Goal: Task Accomplishment & Management: Use online tool/utility

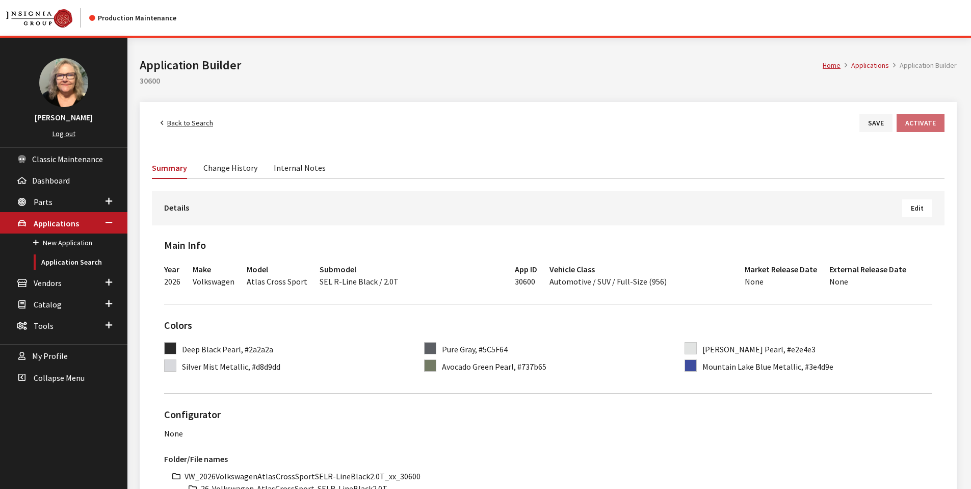
scroll to position [408, 0]
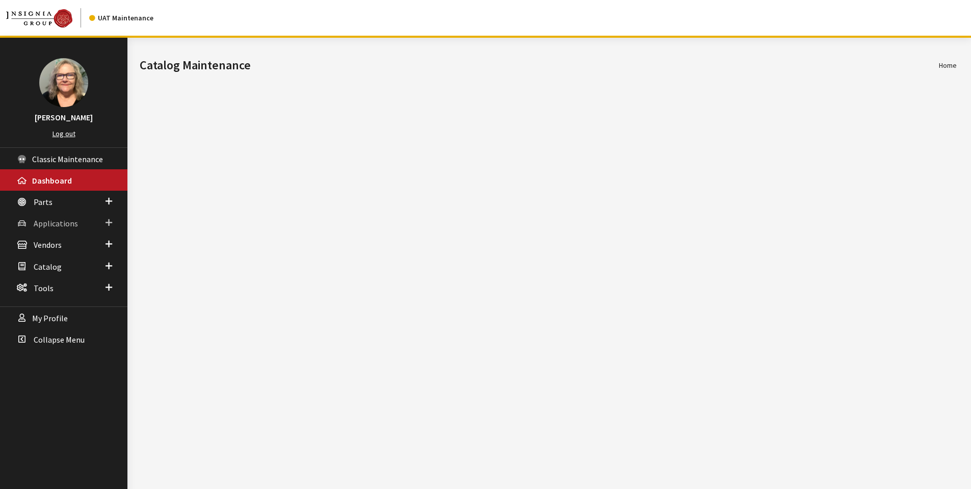
click at [77, 219] on link "Applications" at bounding box center [63, 222] width 127 height 21
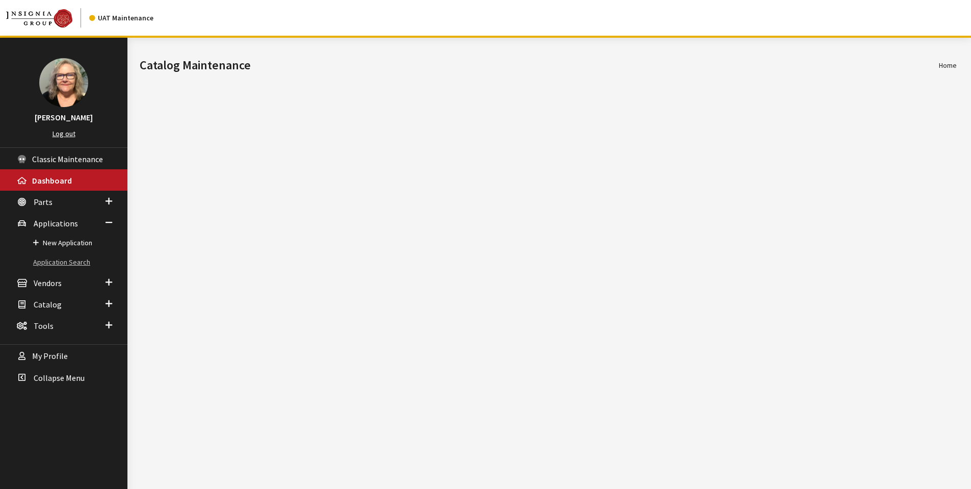
click at [82, 262] on link "Application Search" at bounding box center [63, 262] width 127 height 19
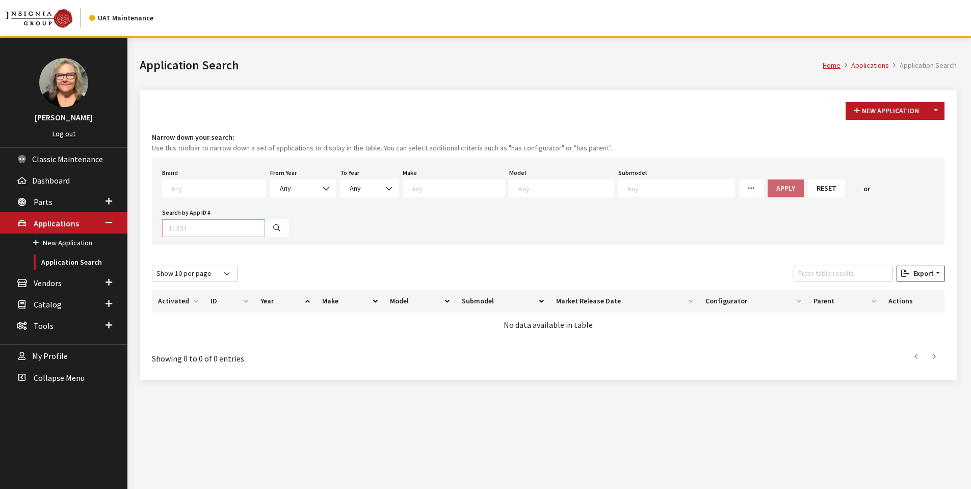
click at [195, 229] on input "Search by App ID #" at bounding box center [213, 228] width 103 height 18
type input "30600"
select select
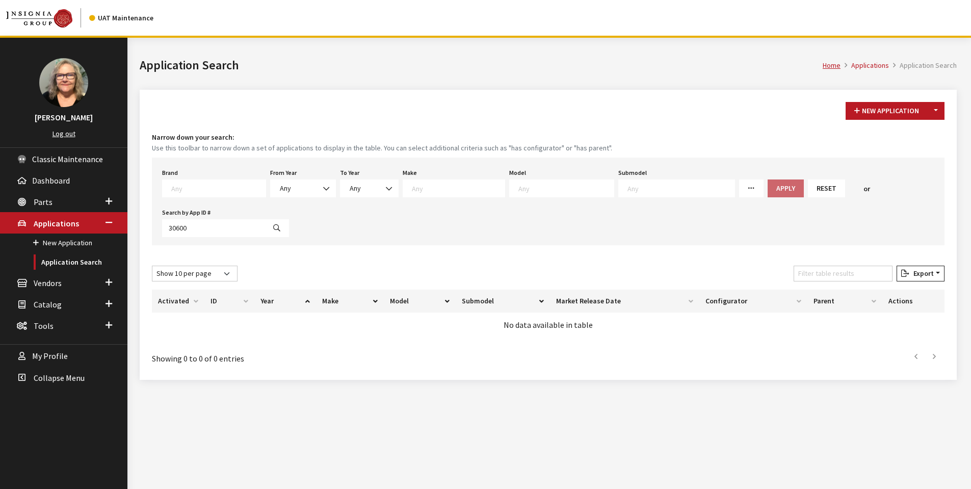
select select
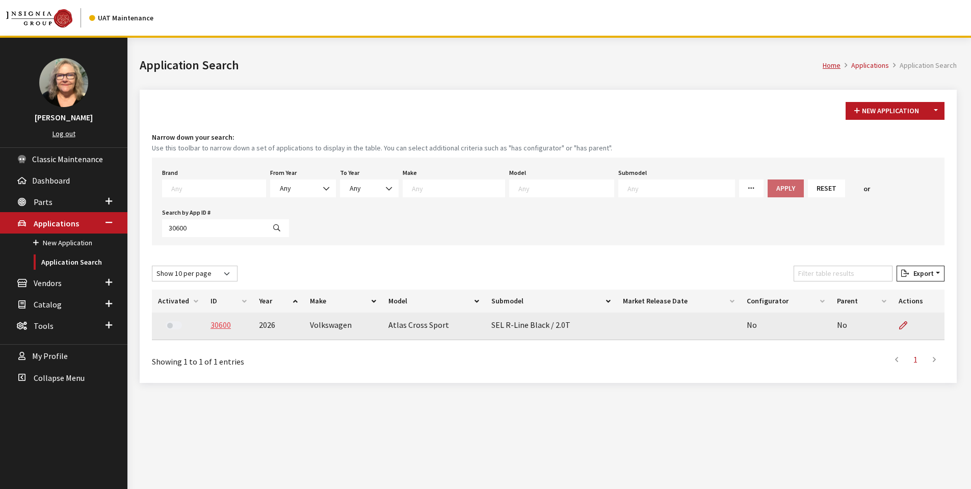
click at [225, 322] on link "30600" at bounding box center [221, 325] width 20 height 10
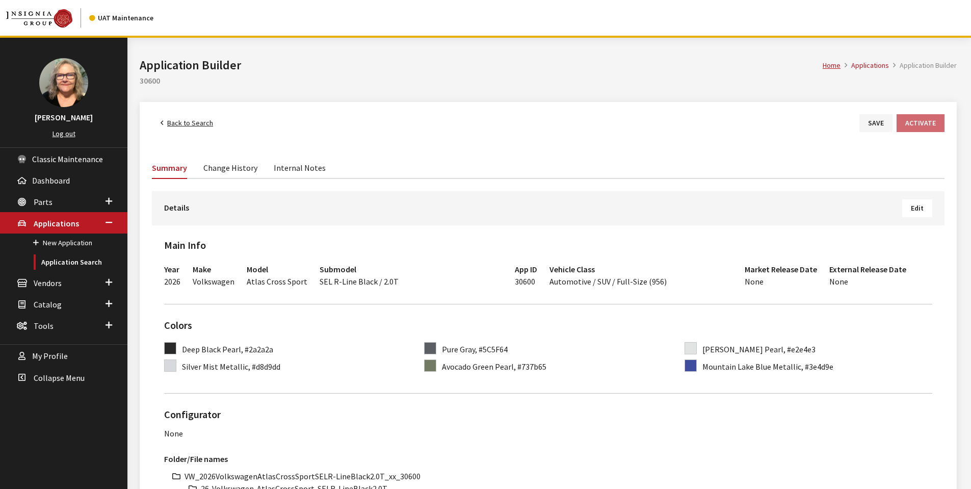
click at [907, 213] on button "Edit" at bounding box center [918, 208] width 30 height 18
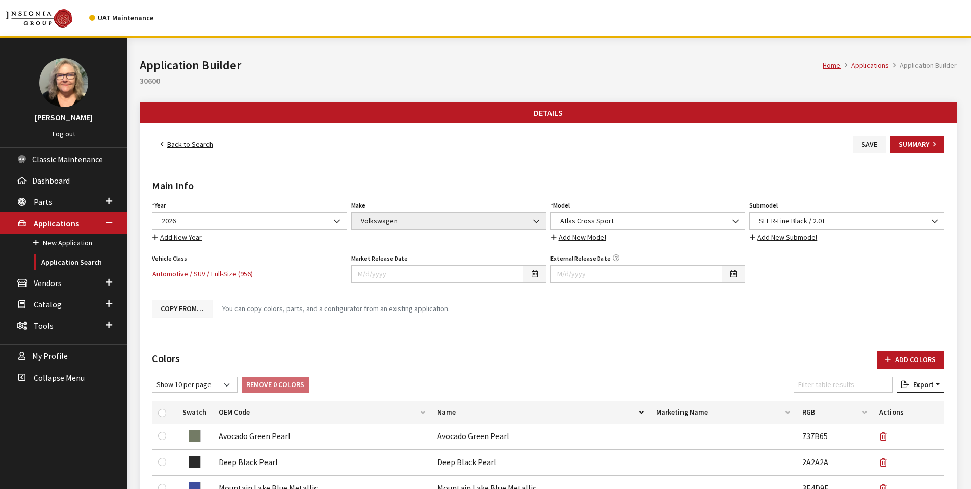
click at [181, 306] on button "Copy From…" at bounding box center [182, 309] width 61 height 18
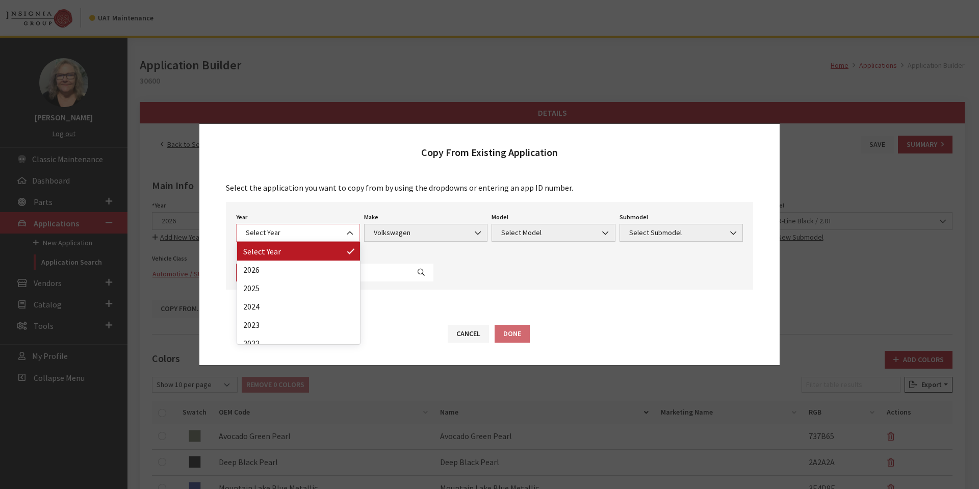
click at [347, 228] on b at bounding box center [347, 228] width 0 height 0
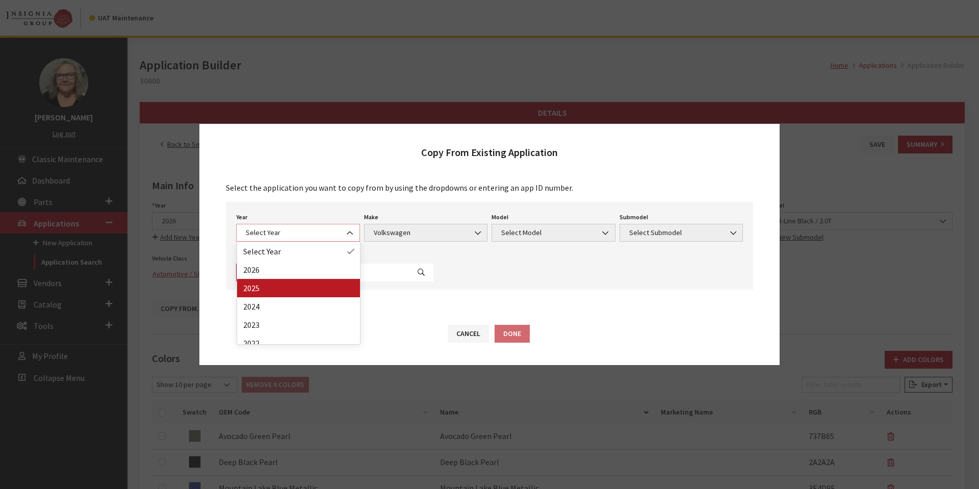
select select "43"
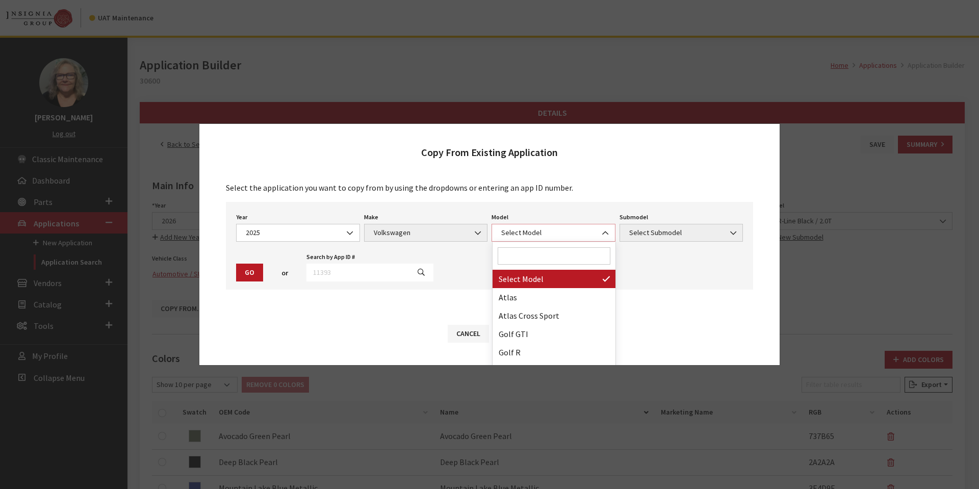
click at [564, 232] on span "Select Model" at bounding box center [553, 232] width 111 height 11
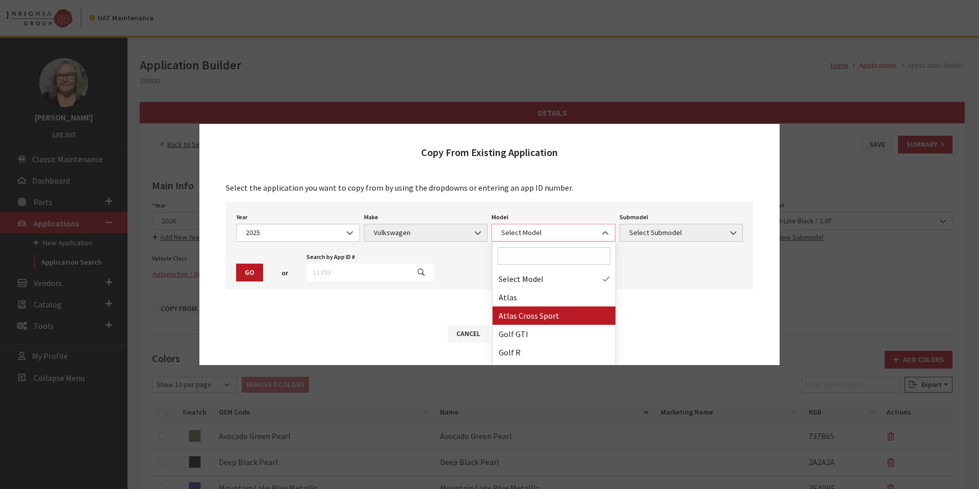
select select "1089"
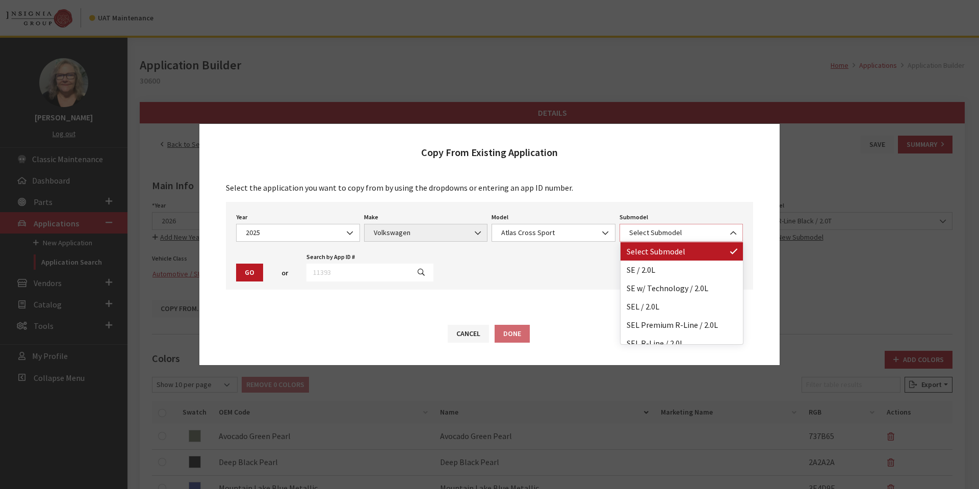
click at [673, 230] on span "Select Submodel" at bounding box center [681, 232] width 111 height 11
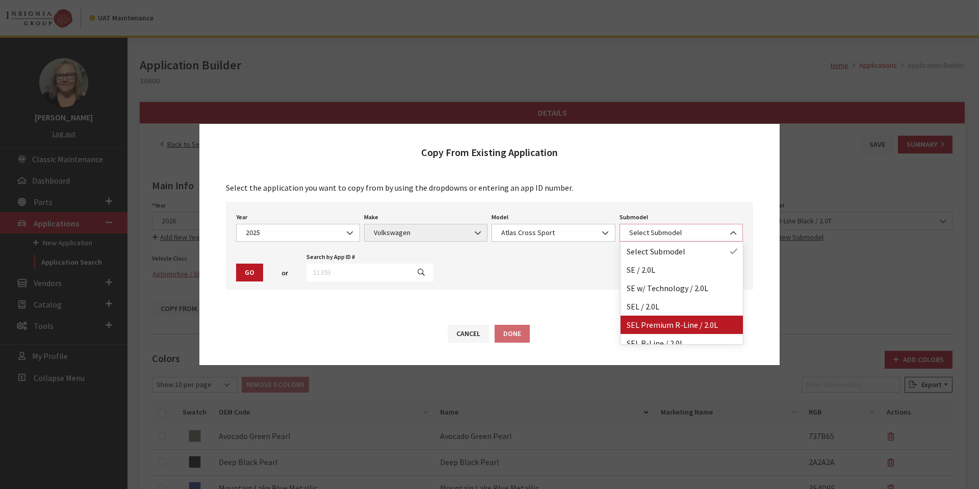
scroll to position [8, 0]
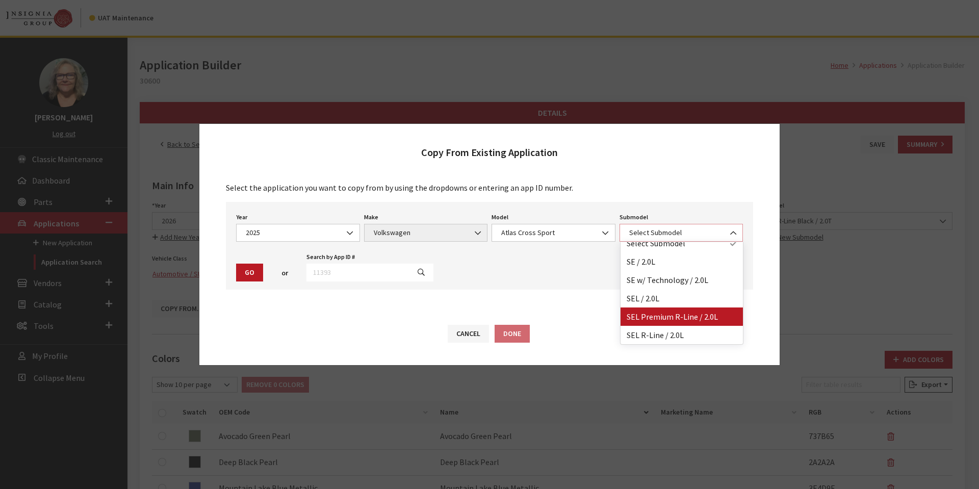
select select "3044"
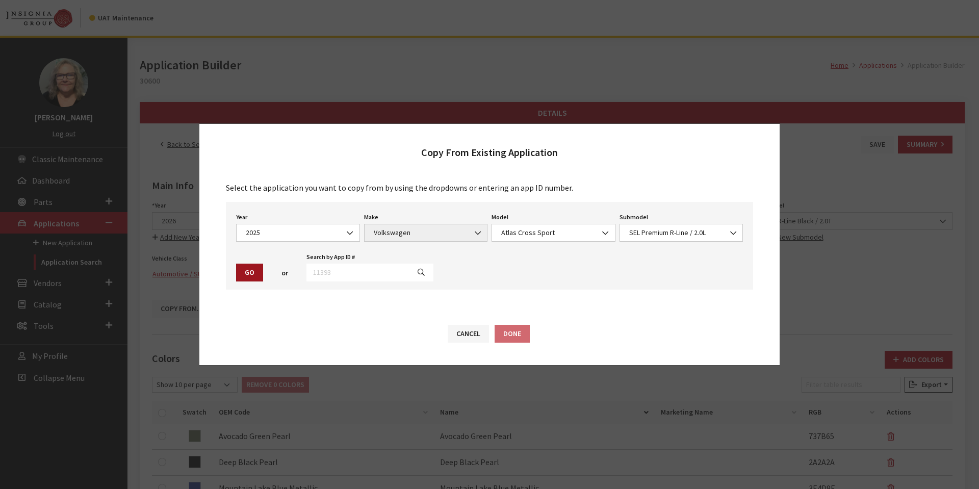
click at [249, 270] on button "Go" at bounding box center [249, 273] width 27 height 18
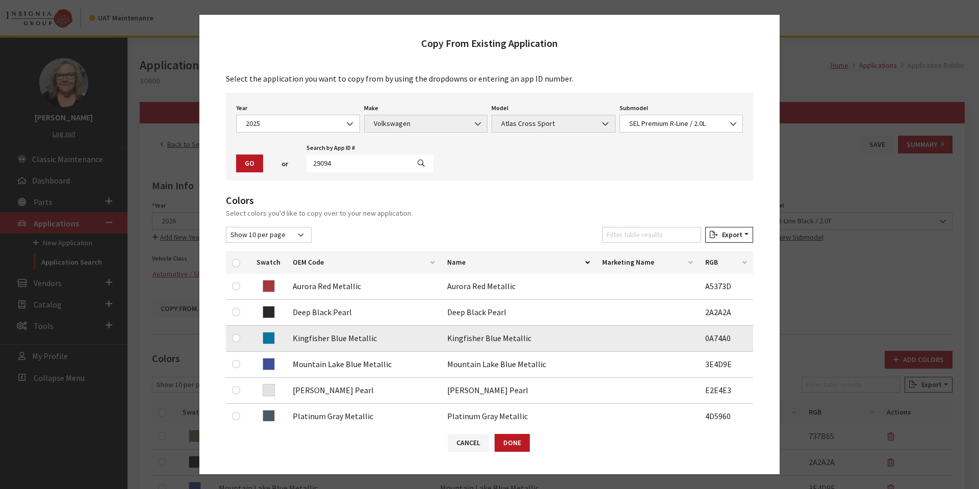
scroll to position [241, 0]
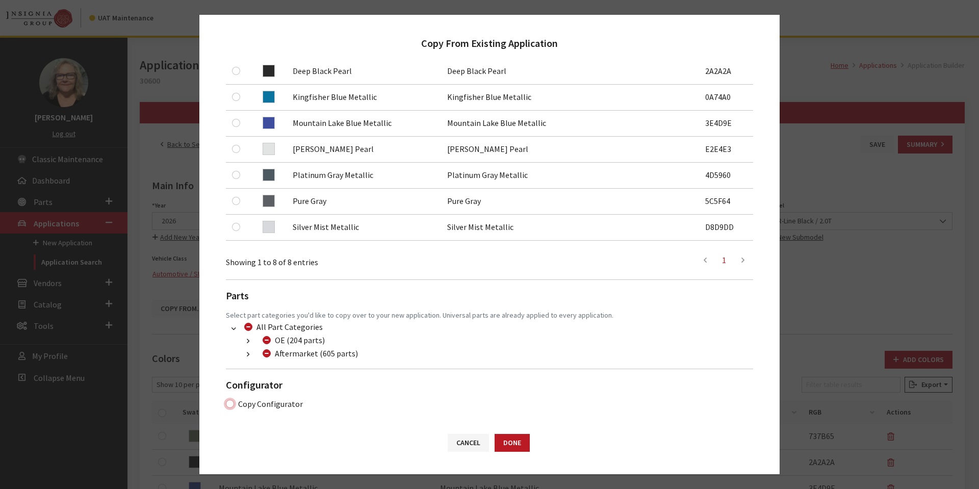
click at [232, 405] on input "Copy Configurator" at bounding box center [230, 404] width 8 height 8
checkbox input "true"
click at [518, 446] on button "Done" at bounding box center [512, 443] width 35 height 18
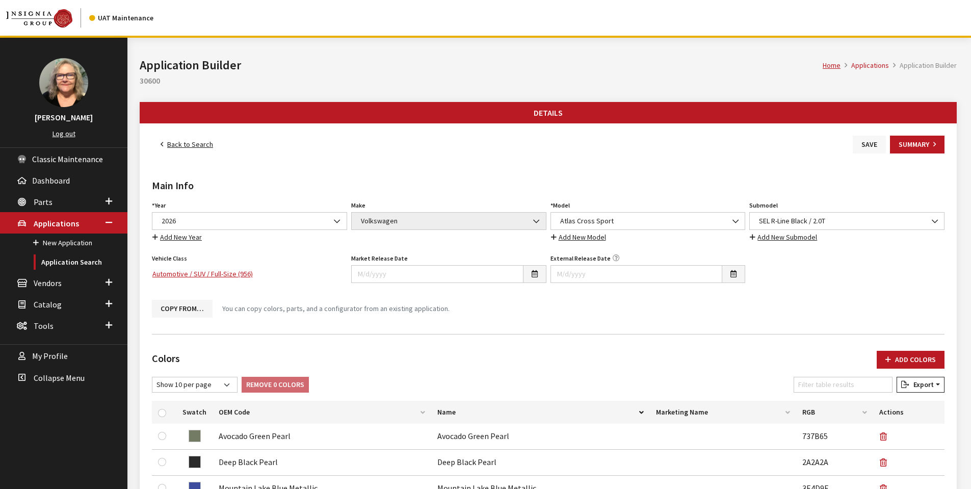
click at [870, 145] on button "Save" at bounding box center [869, 145] width 33 height 18
